Goal: Task Accomplishment & Management: Use online tool/utility

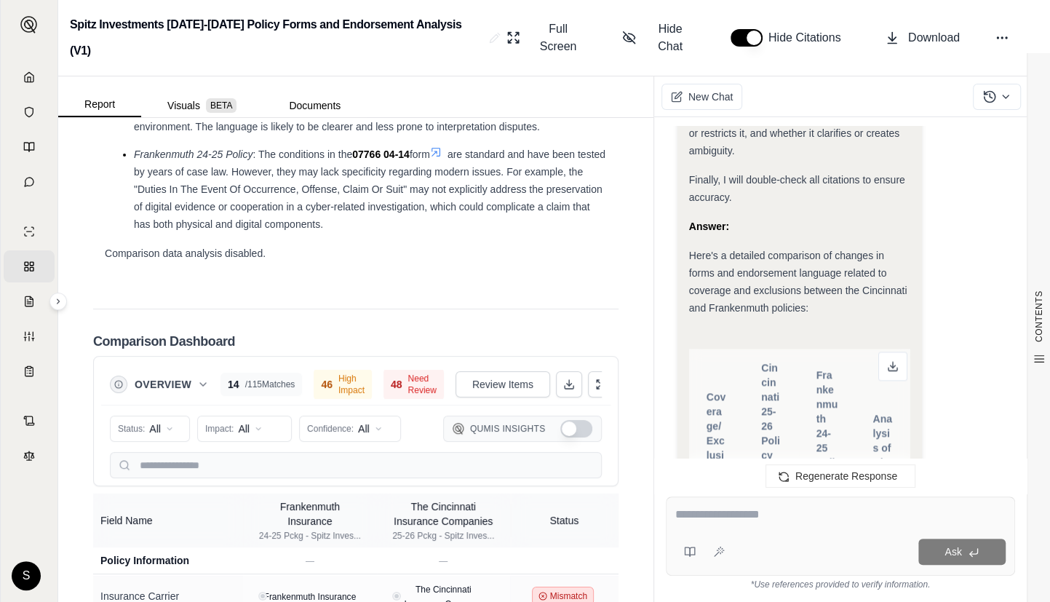
scroll to position [1522, 0]
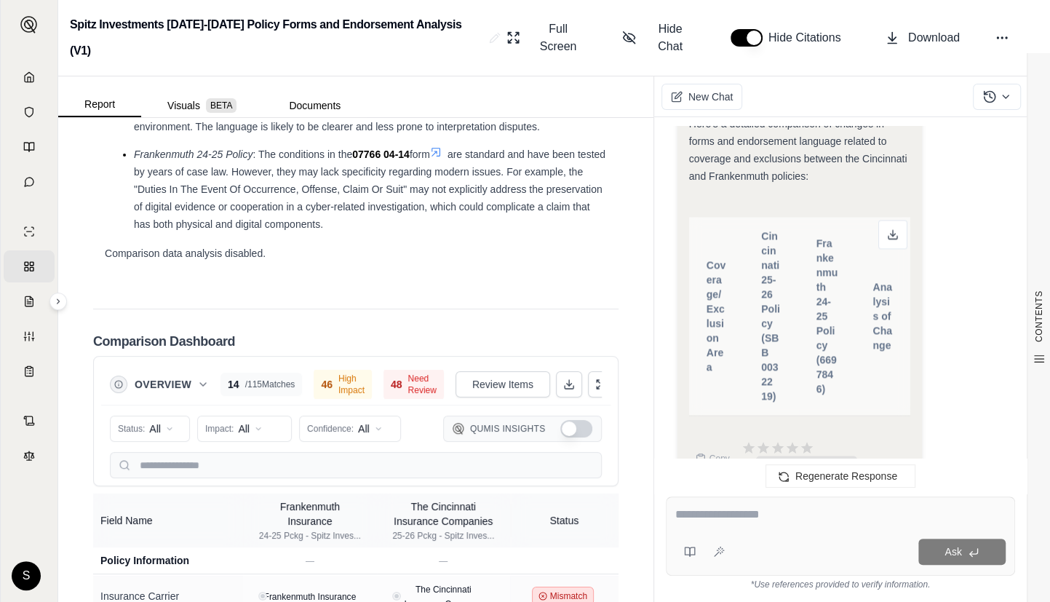
drag, startPoint x: 831, startPoint y: 472, endPoint x: 764, endPoint y: 397, distance: 100.6
click at [831, 472] on span "Regenerate Response" at bounding box center [847, 476] width 102 height 12
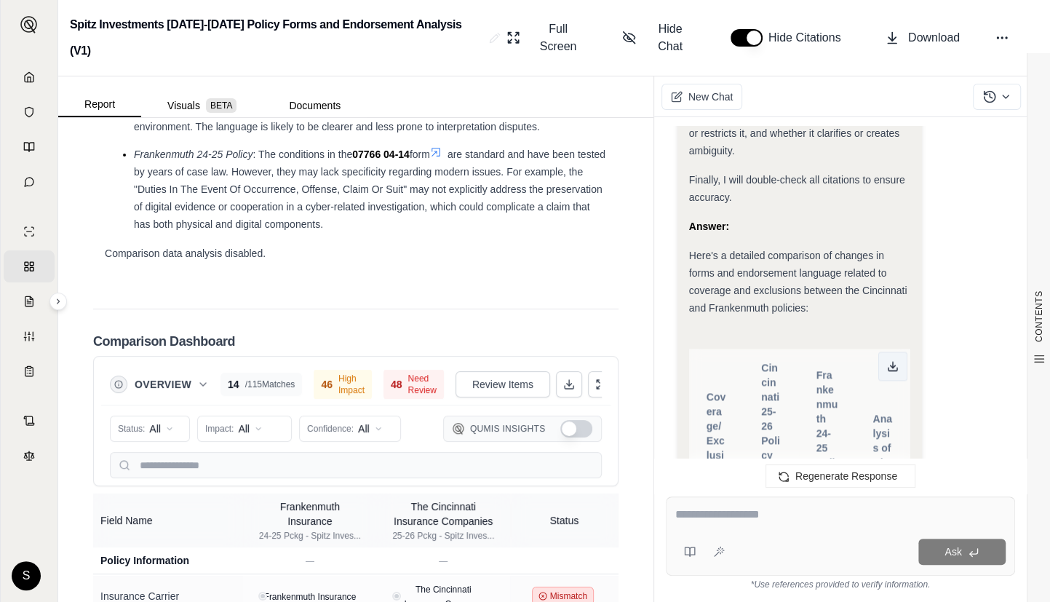
click at [890, 360] on icon at bounding box center [893, 366] width 12 height 12
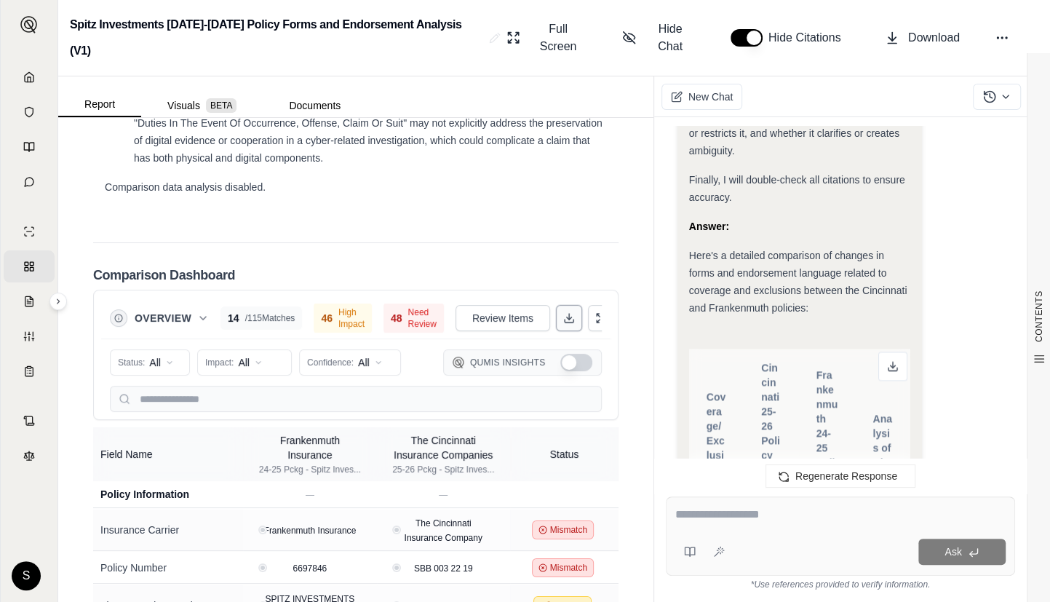
click at [563, 324] on icon at bounding box center [569, 318] width 12 height 12
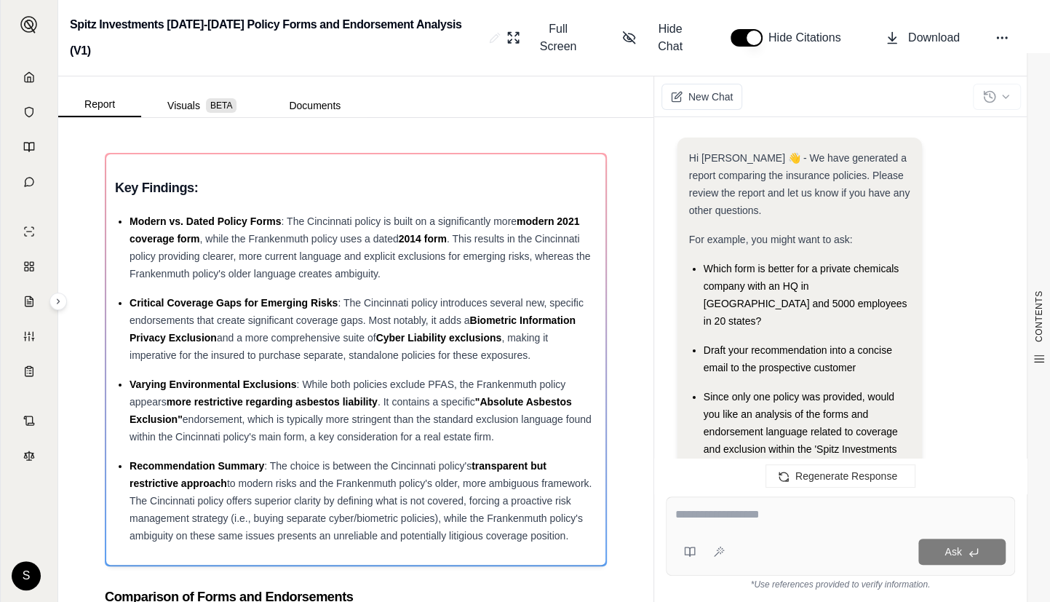
scroll to position [4175, 0]
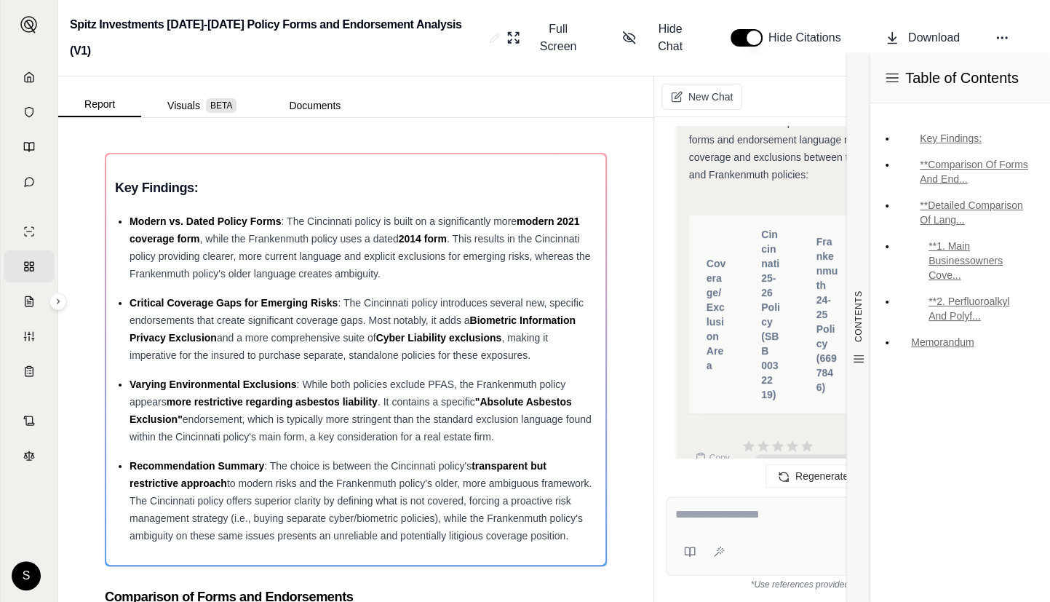
click at [780, 528] on div at bounding box center [840, 517] width 330 height 23
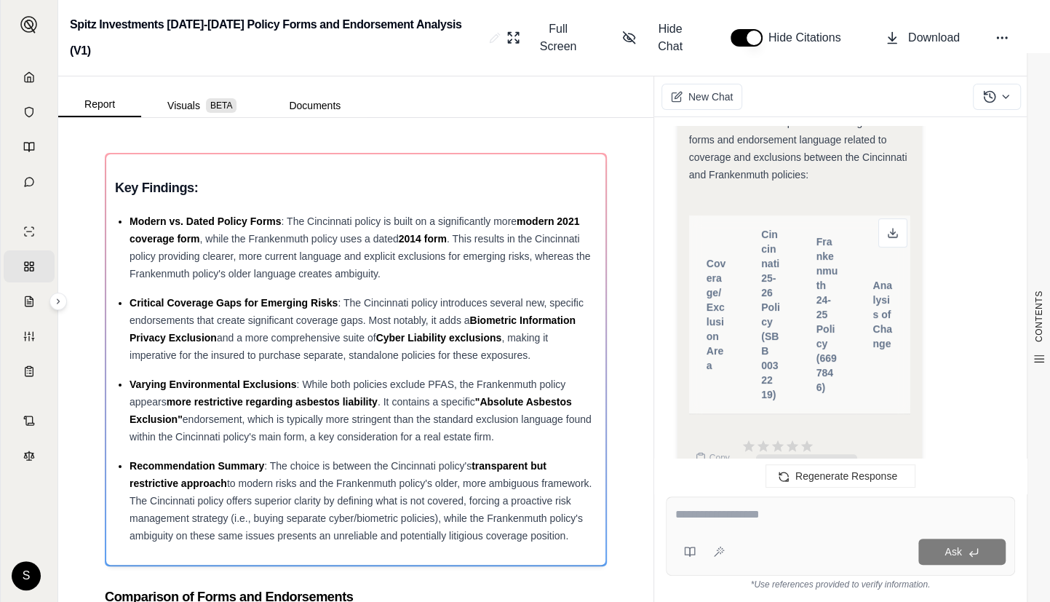
click at [719, 524] on div at bounding box center [840, 517] width 330 height 23
click at [823, 508] on textarea at bounding box center [840, 514] width 330 height 17
click at [816, 473] on span "Regenerate Response" at bounding box center [847, 476] width 102 height 12
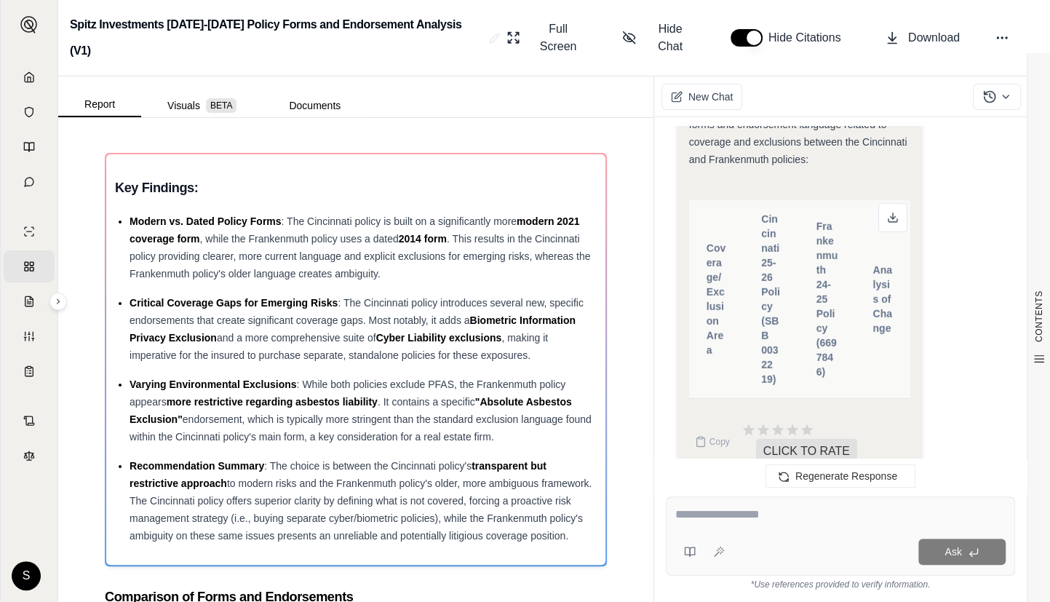
scroll to position [2997, 0]
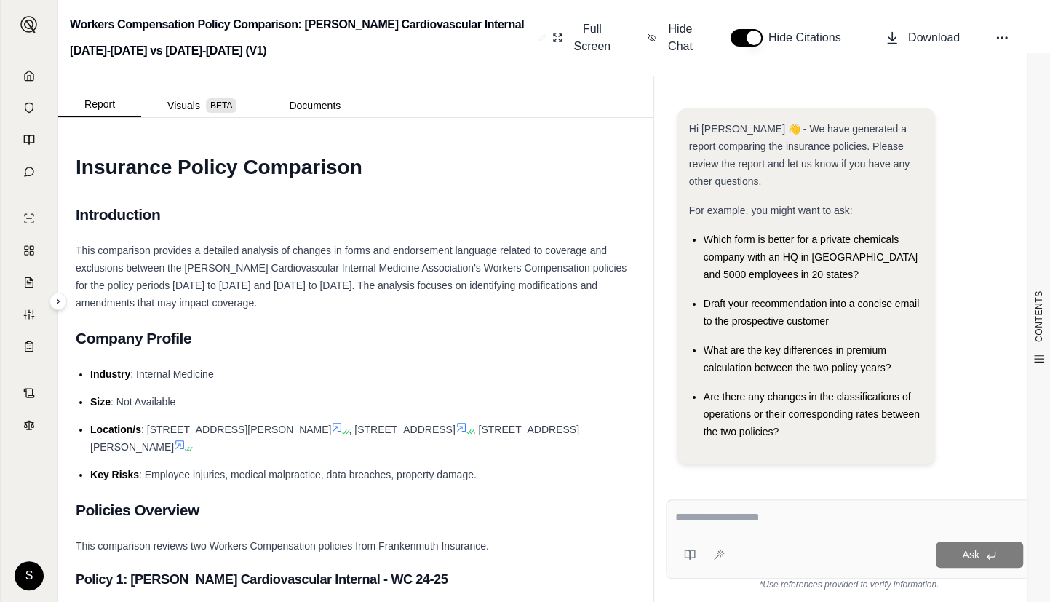
scroll to position [10, 0]
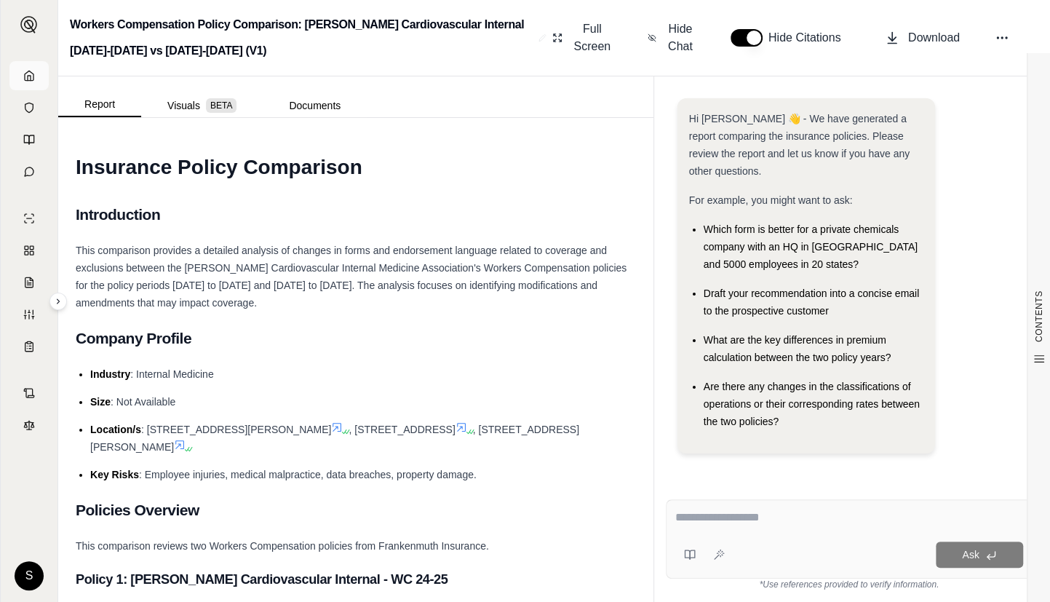
click at [28, 85] on link at bounding box center [28, 75] width 39 height 29
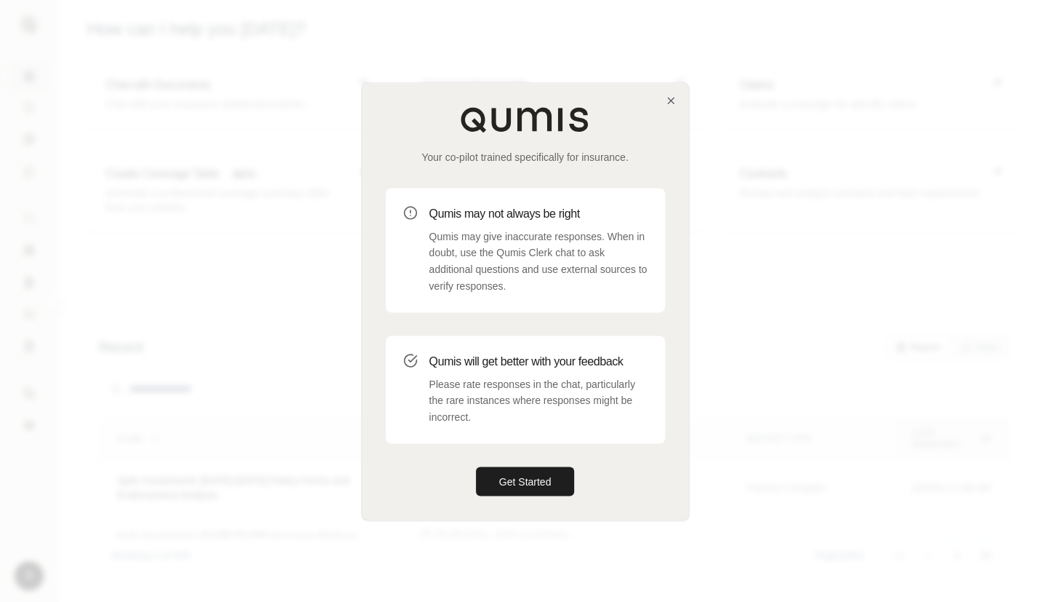
click at [670, 94] on div "Your co-pilot trained specifically for insurance. Qumis may not always be right…" at bounding box center [525, 301] width 326 height 436
click at [669, 96] on icon "button" at bounding box center [671, 101] width 12 height 12
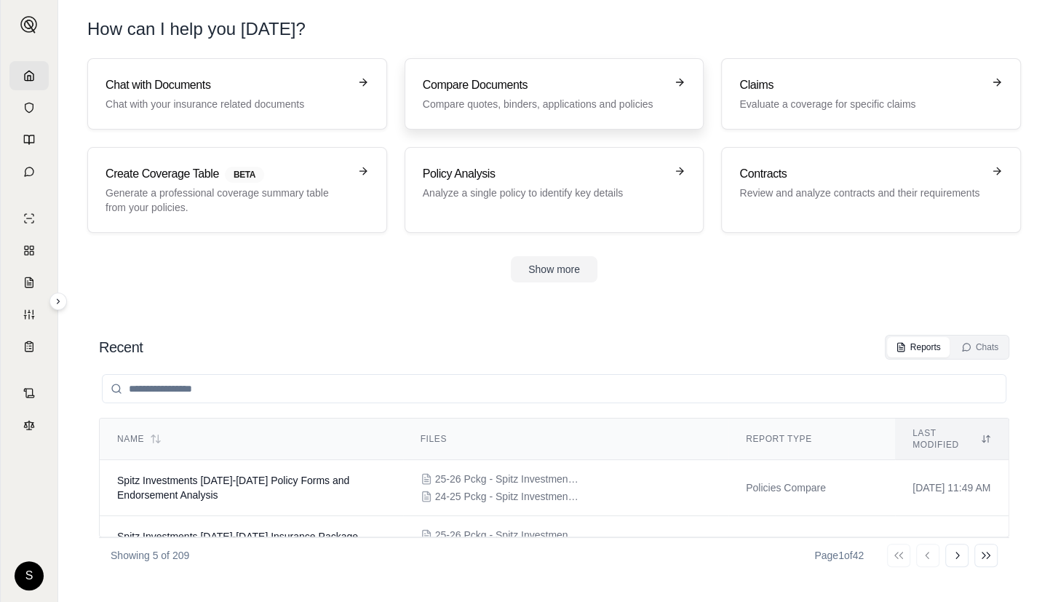
click at [602, 90] on h3 "Compare Documents" at bounding box center [544, 84] width 243 height 17
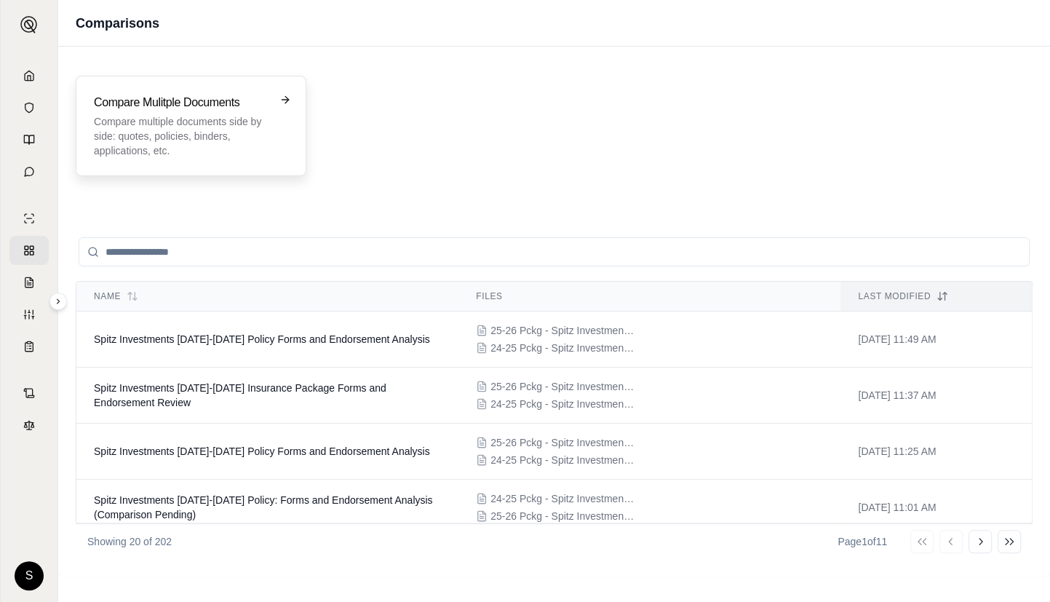
click at [207, 113] on div "Compare Mulitple Documents Compare multiple documents side by side: quotes, pol…" at bounding box center [181, 126] width 174 height 64
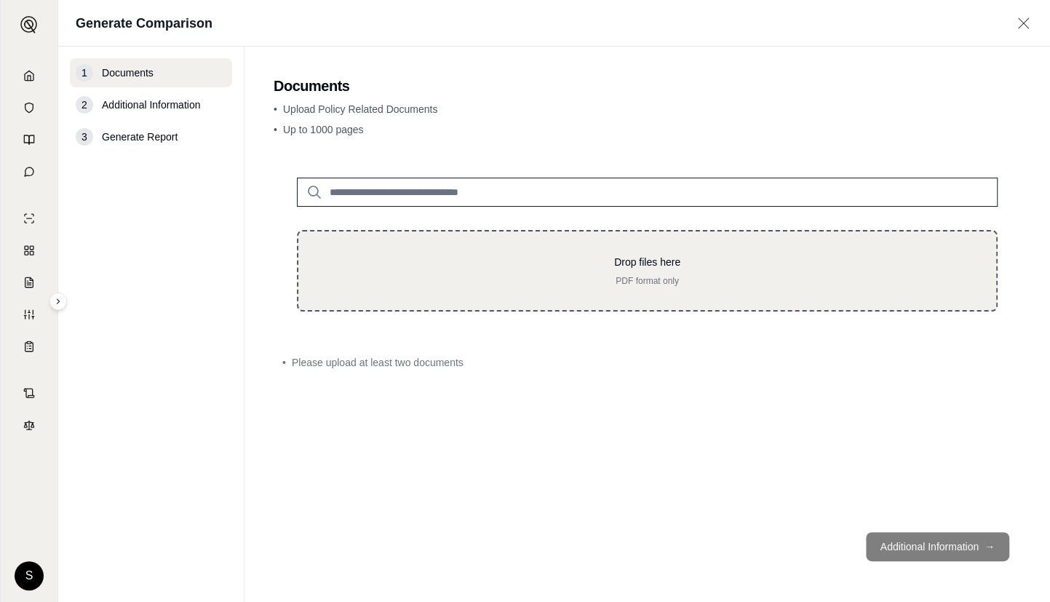
click at [475, 266] on p "Drop files here" at bounding box center [647, 262] width 651 height 15
type input "**********"
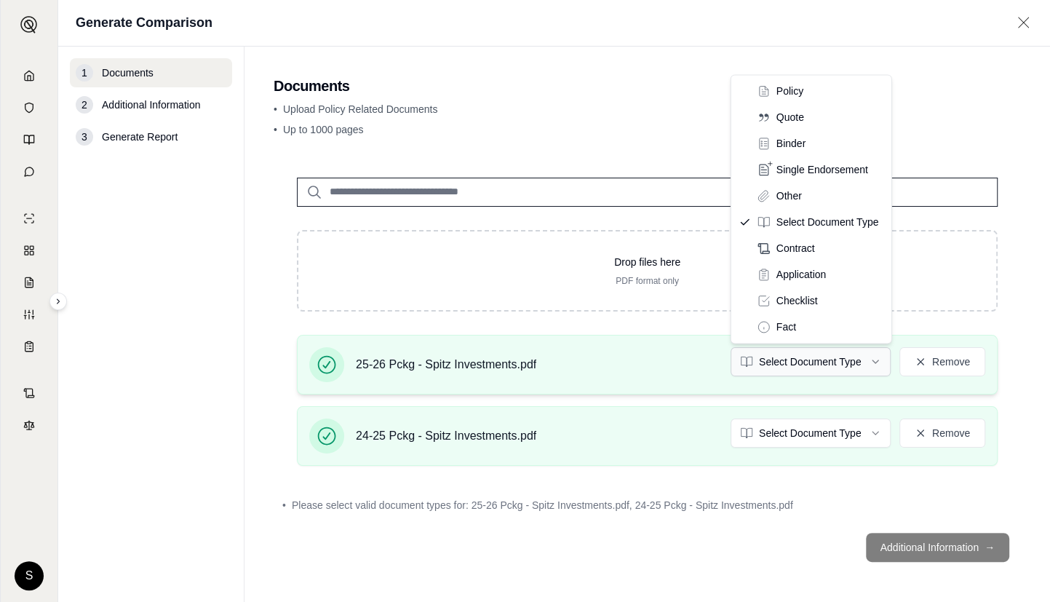
click at [859, 363] on html "S Generate Comparison 1 Documents 2 Additional Information 3 Generate Report Do…" at bounding box center [525, 301] width 1050 height 602
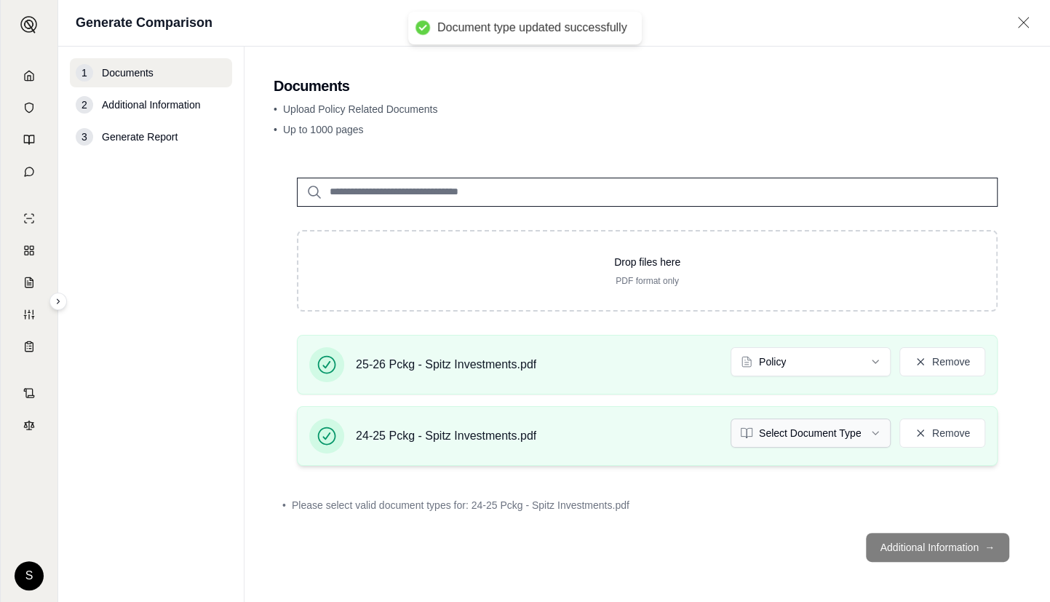
click at [793, 425] on html "Document type updated successfully S Generate Comparison 1 Documents 2 Addition…" at bounding box center [525, 301] width 1050 height 602
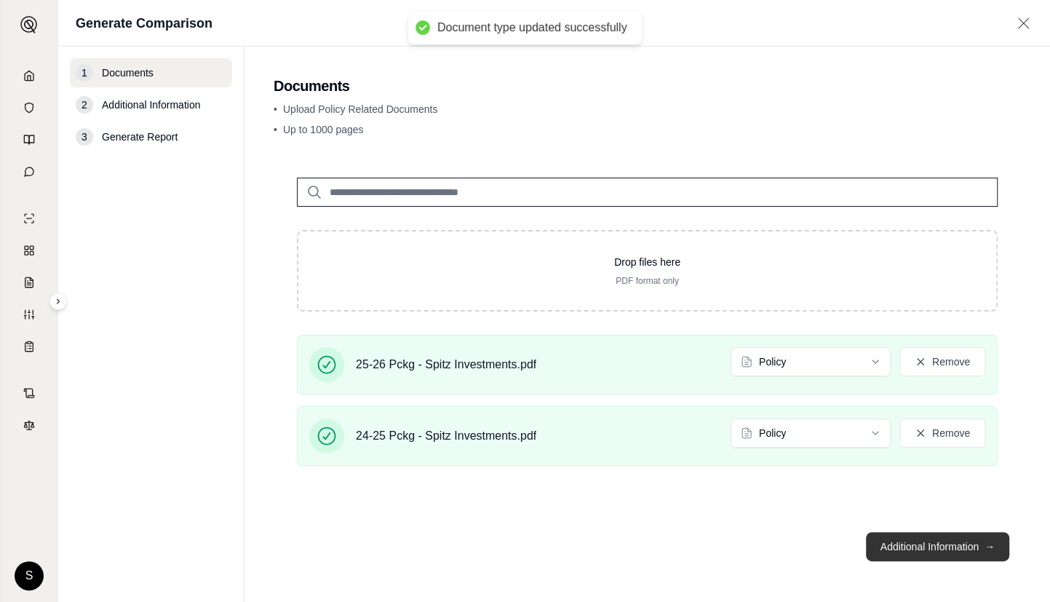
click at [954, 544] on button "Additional Information →" at bounding box center [937, 546] width 143 height 29
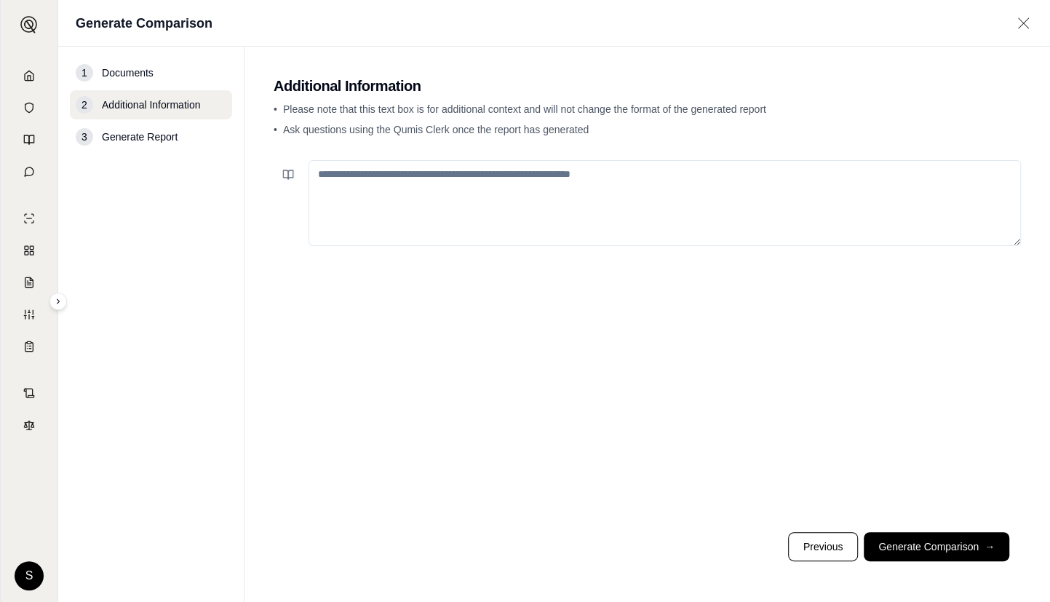
click at [553, 200] on textarea at bounding box center [665, 203] width 713 height 86
paste textarea "**********"
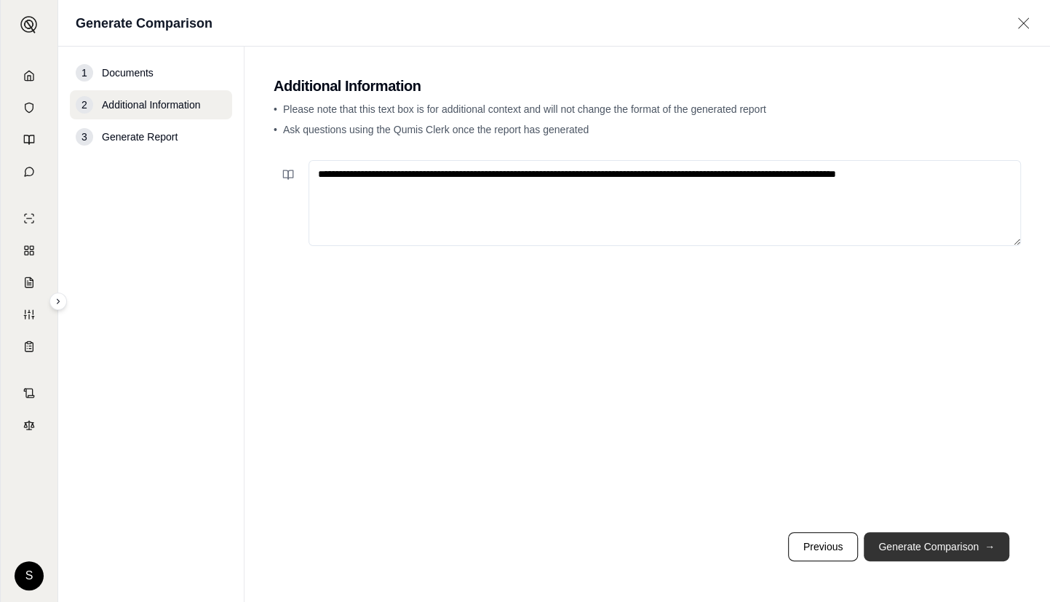
type textarea "**********"
click at [936, 542] on button "Generate Comparison →" at bounding box center [937, 546] width 146 height 29
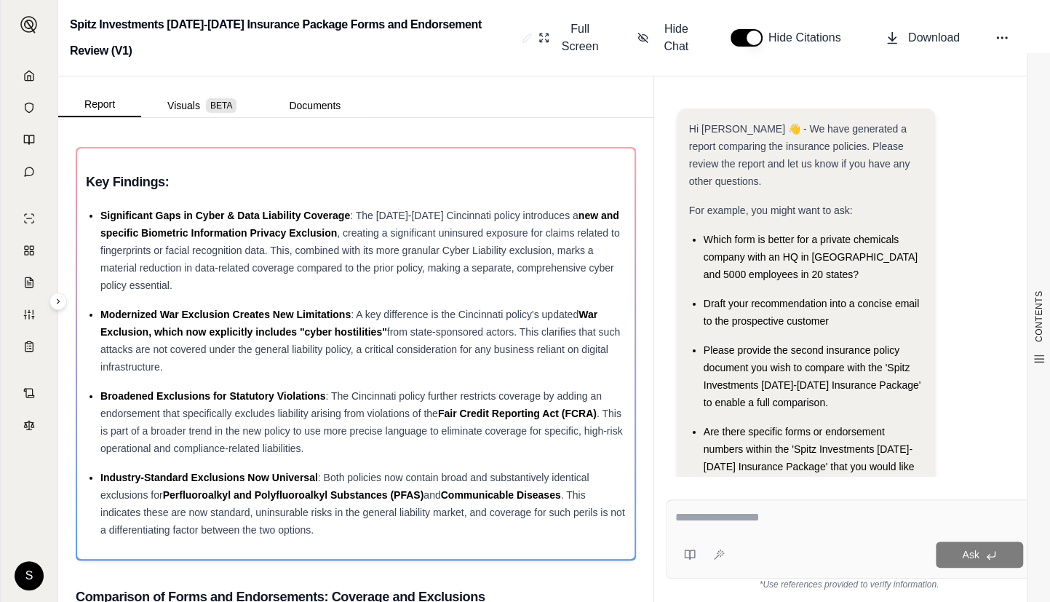
scroll to position [63, 0]
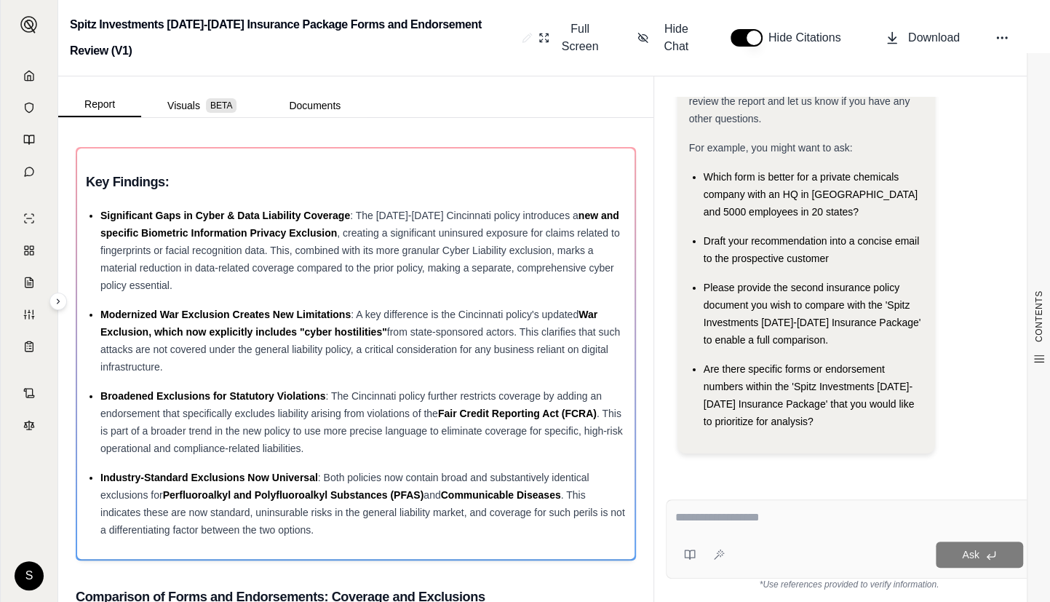
click at [718, 518] on textarea at bounding box center [849, 517] width 348 height 17
paste textarea "**********"
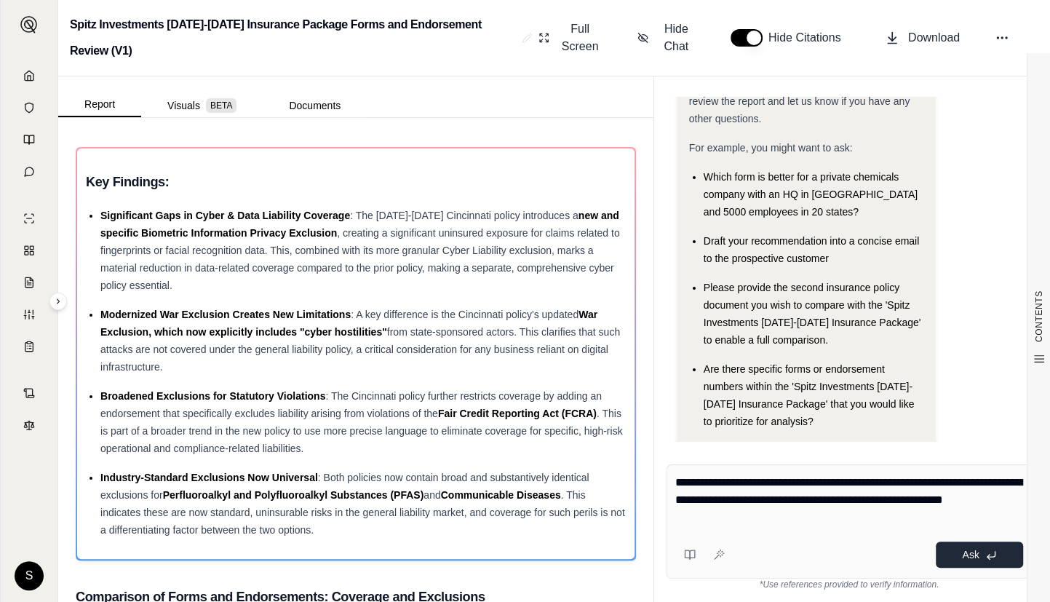
type textarea "**********"
click at [986, 553] on icon at bounding box center [992, 556] width 12 height 12
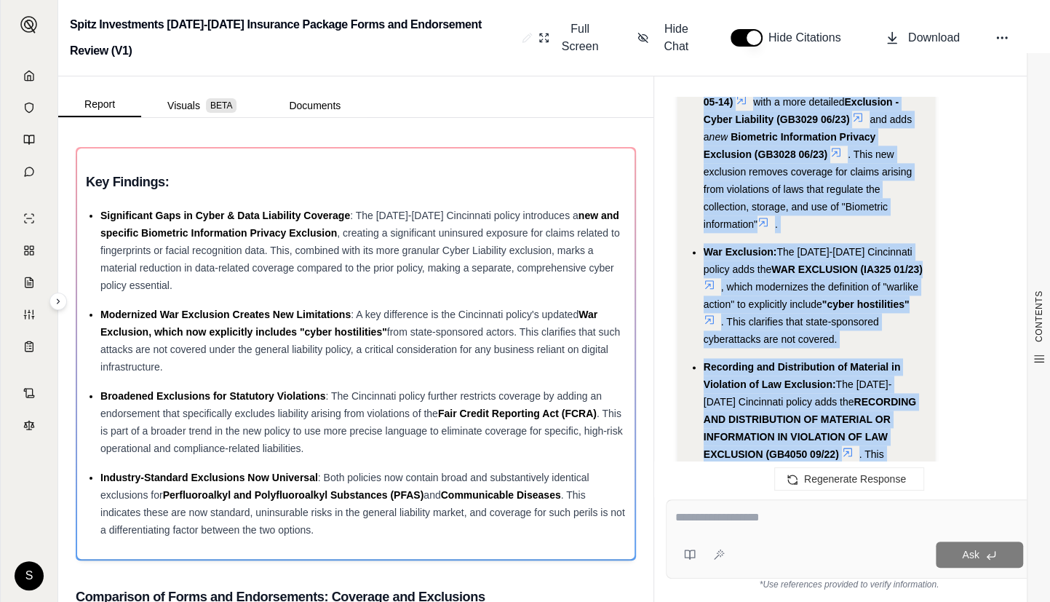
scroll to position [8737, 0]
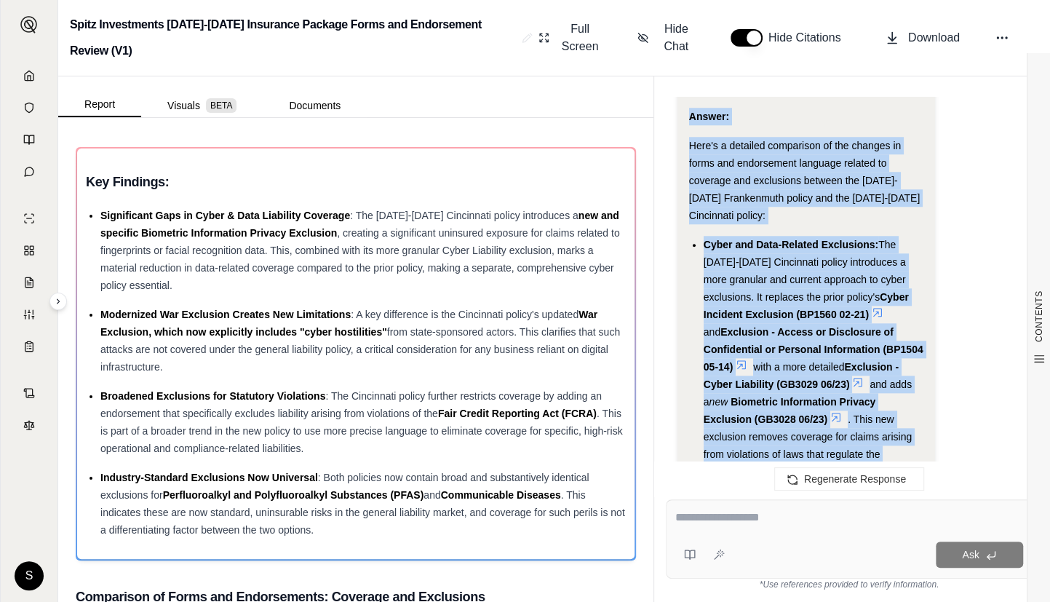
drag, startPoint x: 782, startPoint y: 371, endPoint x: 686, endPoint y: 137, distance: 253.6
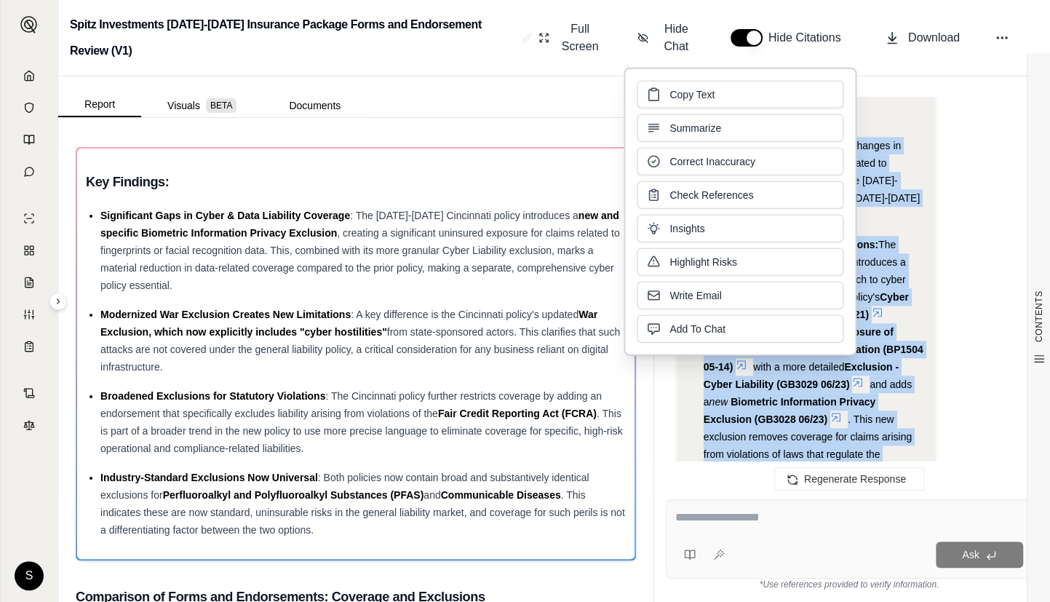
copy div "Answer: Here's a detailed comparison of the changes in forms and endorsement la…"
click at [29, 74] on icon at bounding box center [29, 76] width 12 height 12
